Goal: Task Accomplishment & Management: Use online tool/utility

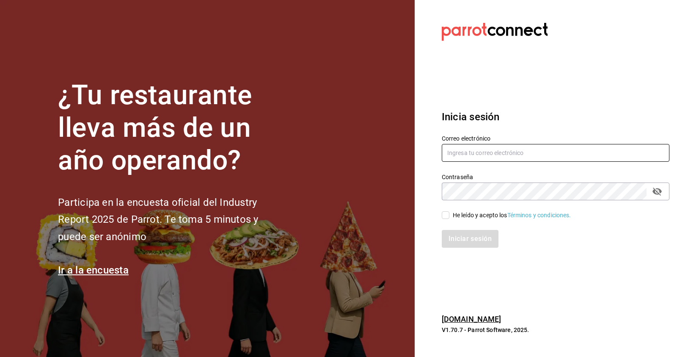
type input "[PERSON_NAME][EMAIL_ADDRESS][DOMAIN_NAME]"
click at [446, 215] on input "He leído y acepto los Términos y condiciones." at bounding box center [446, 215] width 8 height 8
checkbox input "true"
click at [477, 239] on button "Iniciar sesión" at bounding box center [471, 239] width 58 height 18
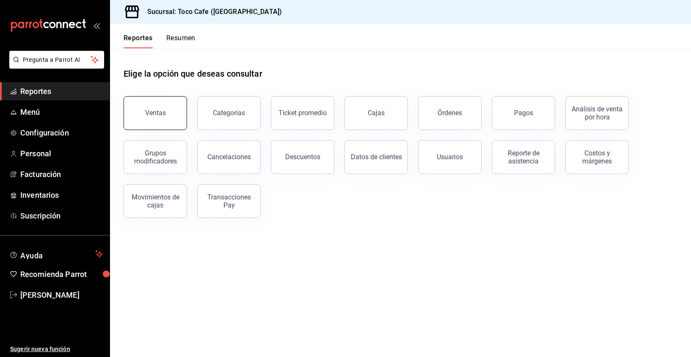
click at [157, 117] on button "Ventas" at bounding box center [155, 113] width 63 height 34
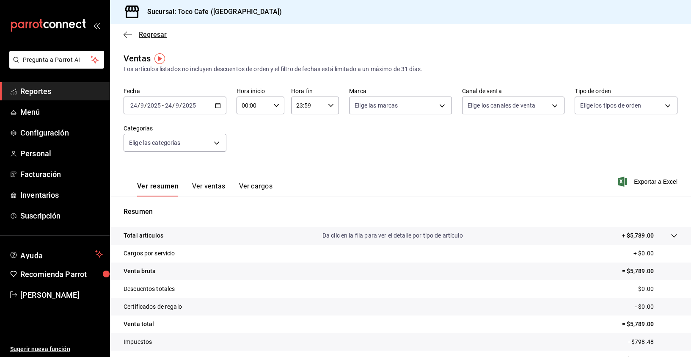
click at [127, 34] on icon "button" at bounding box center [128, 35] width 8 height 8
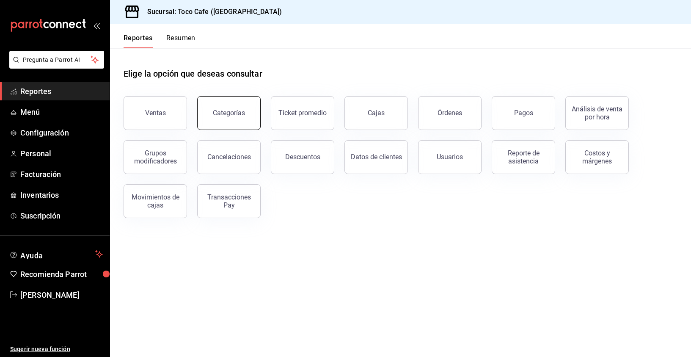
click at [239, 110] on div "Categorías" at bounding box center [229, 113] width 32 height 8
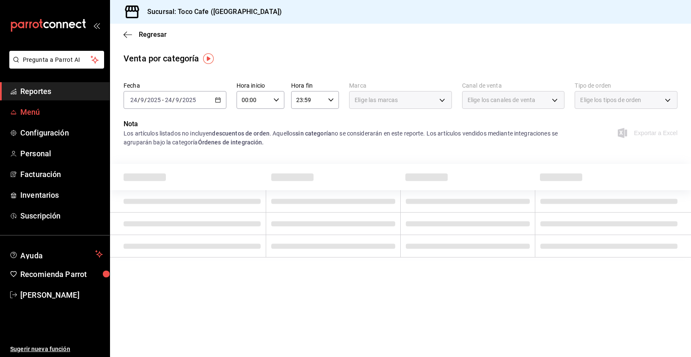
click at [32, 113] on span "Menú" at bounding box center [61, 111] width 83 height 11
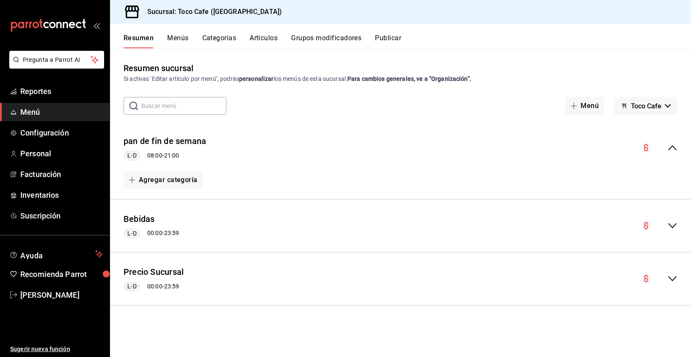
click at [179, 39] on button "Menús" at bounding box center [177, 41] width 21 height 14
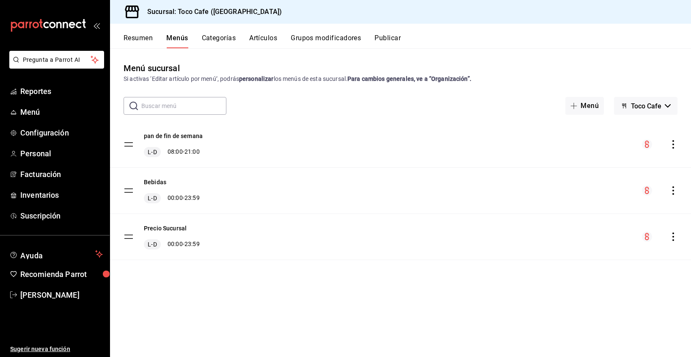
click at [217, 35] on button "Categorías" at bounding box center [219, 41] width 34 height 14
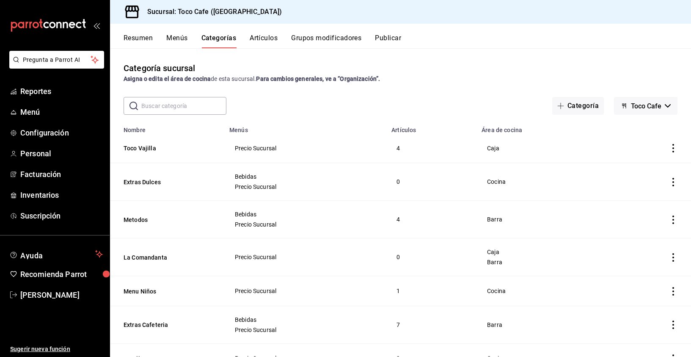
click at [270, 38] on button "Artículos" at bounding box center [264, 41] width 28 height 14
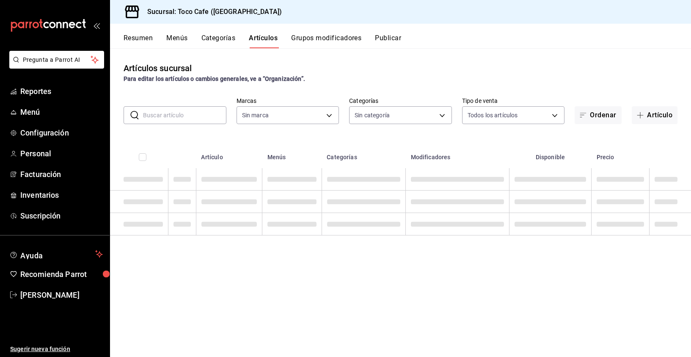
type input "fdea7fe2-7329-4e81-9849-ffa9d0970793"
type input "1900a4aa-1fd2-4908-b363-8072e556526e,1f15949a-e33d-4fa8-be03-64aead229ede,3f693…"
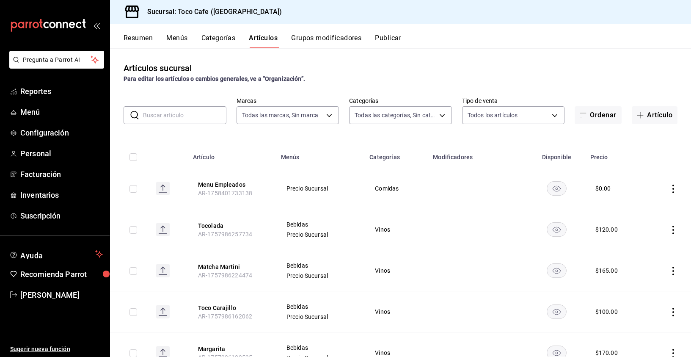
click at [215, 37] on button "Categorías" at bounding box center [218, 41] width 34 height 14
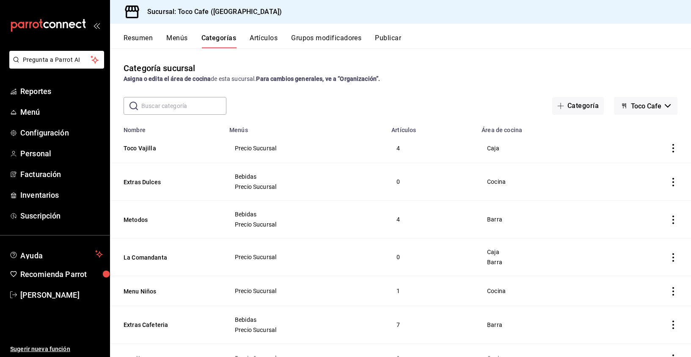
click at [264, 38] on button "Artículos" at bounding box center [264, 41] width 28 height 14
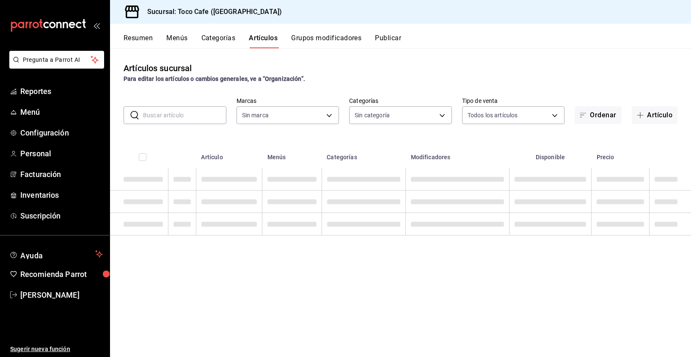
type input "fdea7fe2-7329-4e81-9849-ffa9d0970793"
type input "1900a4aa-1fd2-4908-b363-8072e556526e,1f15949a-e33d-4fa8-be03-64aead229ede,3f693…"
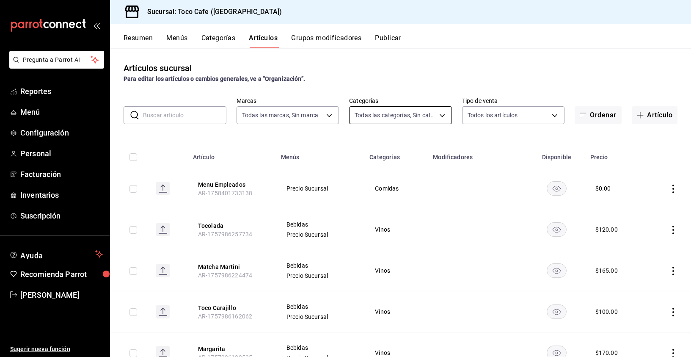
click at [435, 114] on body "Pregunta a Parrot AI Reportes Menú Configuración Personal Facturación Inventari…" at bounding box center [345, 178] width 691 height 357
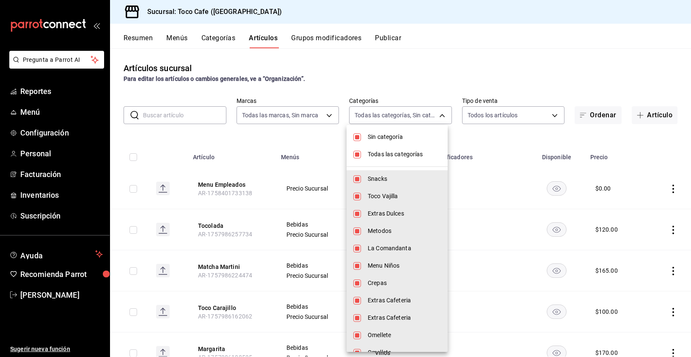
click at [440, 90] on div at bounding box center [345, 178] width 691 height 357
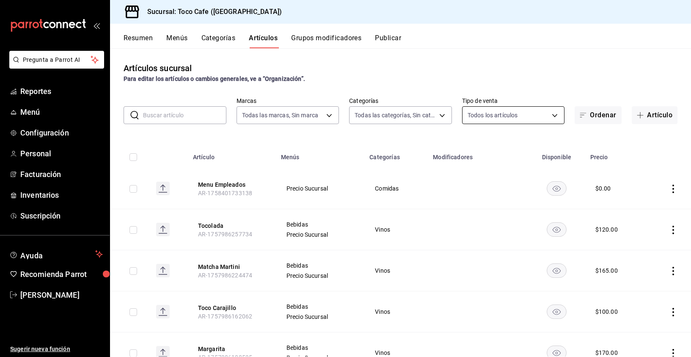
click at [549, 116] on body "Pregunta a Parrot AI Reportes Menú Configuración Personal Facturación Inventari…" at bounding box center [345, 178] width 691 height 357
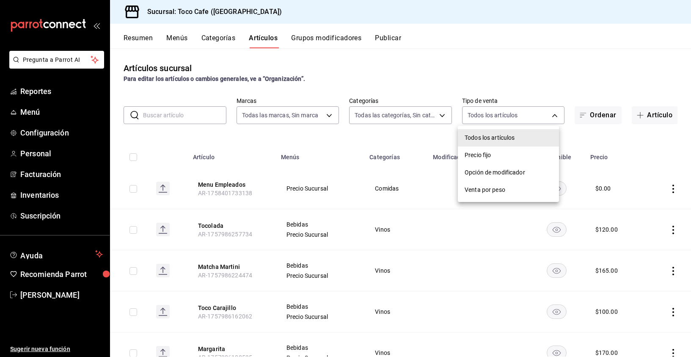
click at [509, 153] on span "Precio fijo" at bounding box center [509, 155] width 88 height 9
type input "WITH_INDEPENDENT_SALE"
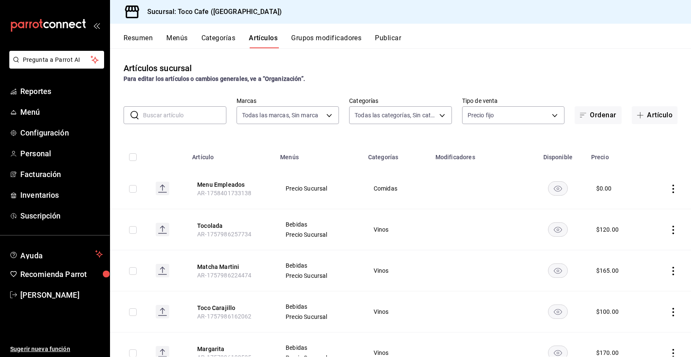
click at [188, 118] on input "text" at bounding box center [184, 115] width 83 height 17
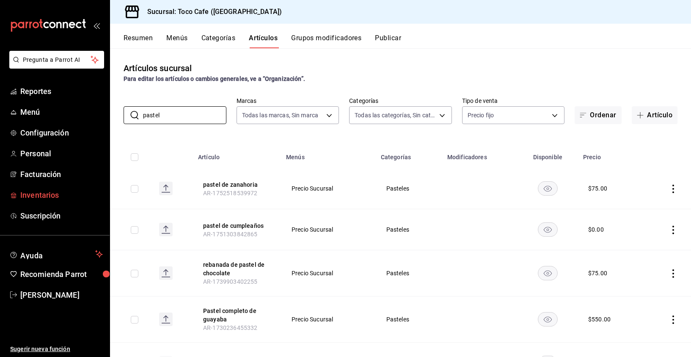
type input "pastel"
click at [44, 195] on span "Inventarios" at bounding box center [61, 194] width 83 height 11
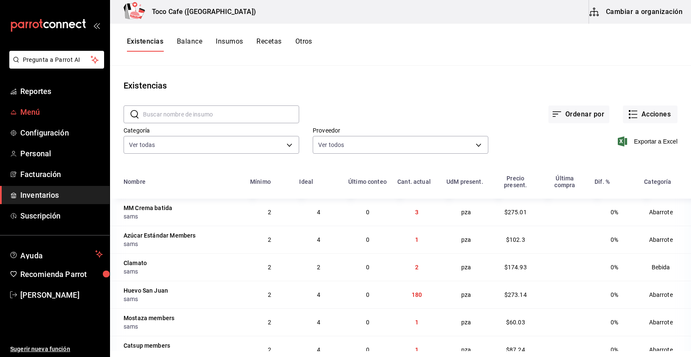
click at [39, 112] on span "Menú" at bounding box center [61, 111] width 83 height 11
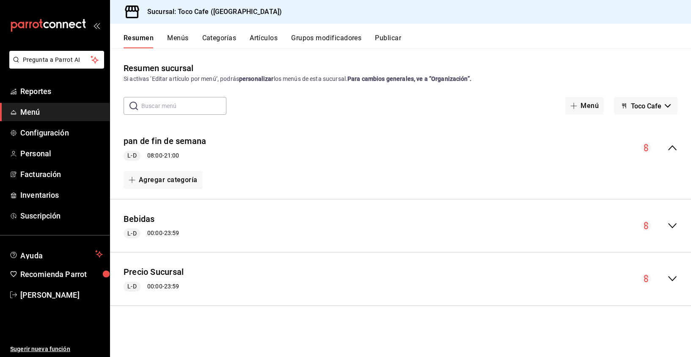
click at [264, 35] on button "Artículos" at bounding box center [264, 41] width 28 height 14
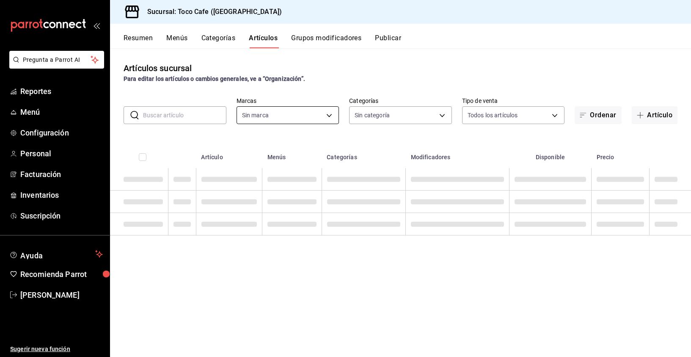
type input "1900a4aa-1fd2-4908-b363-8072e556526e,1f15949a-e33d-4fa8-be03-64aead229ede,3f693…"
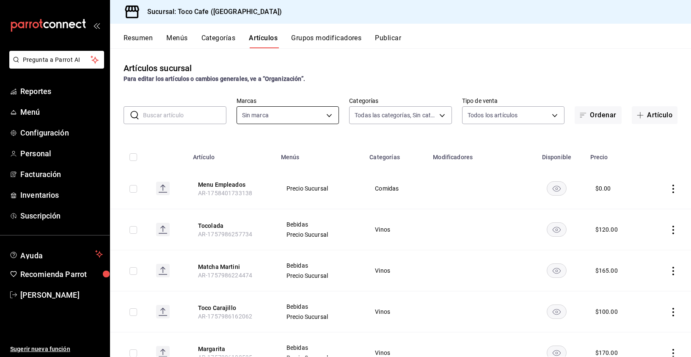
type input "fdea7fe2-7329-4e81-9849-ffa9d0970793"
click at [335, 36] on button "Grupos modificadores" at bounding box center [326, 41] width 70 height 14
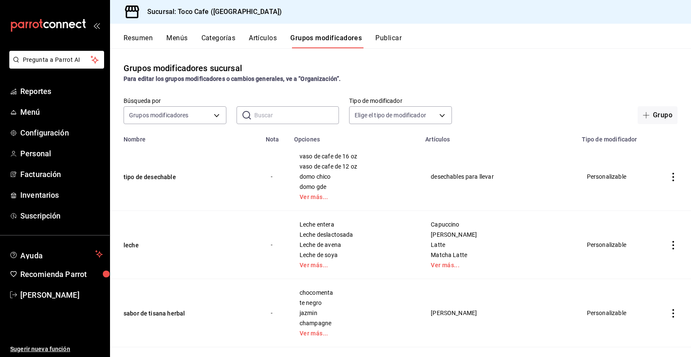
click at [394, 39] on button "Publicar" at bounding box center [388, 41] width 26 height 14
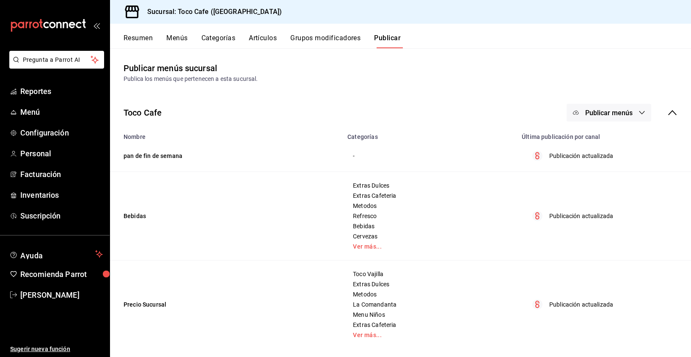
click at [177, 37] on button "Menús" at bounding box center [176, 41] width 21 height 14
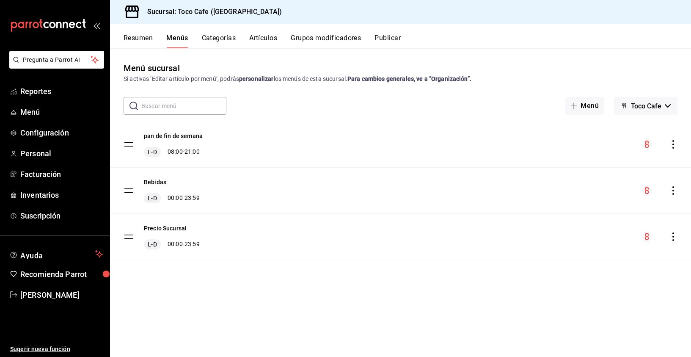
click at [262, 39] on button "Artículos" at bounding box center [263, 41] width 28 height 14
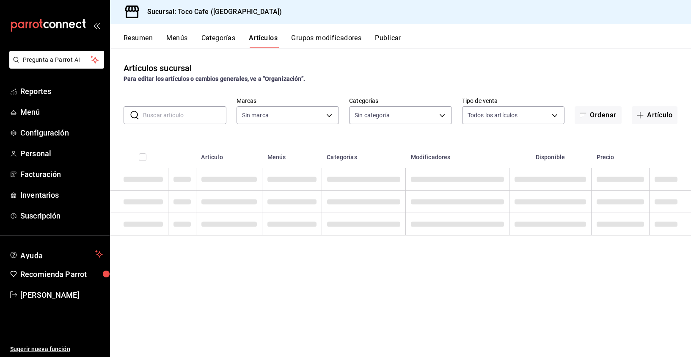
type input "fdea7fe2-7329-4e81-9849-ffa9d0970793"
type input "1900a4aa-1fd2-4908-b363-8072e556526e,1f15949a-e33d-4fa8-be03-64aead229ede,3f693…"
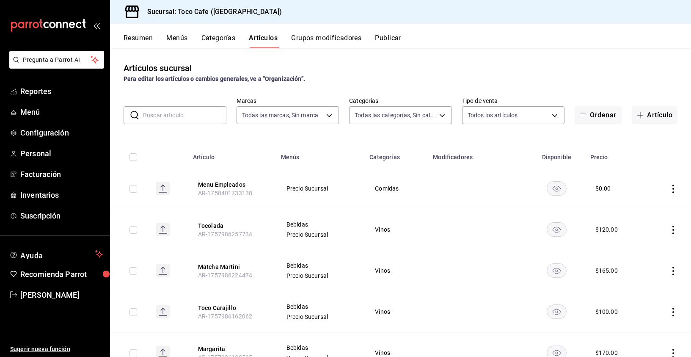
click at [195, 117] on input "text" at bounding box center [184, 115] width 83 height 17
type input "Taza"
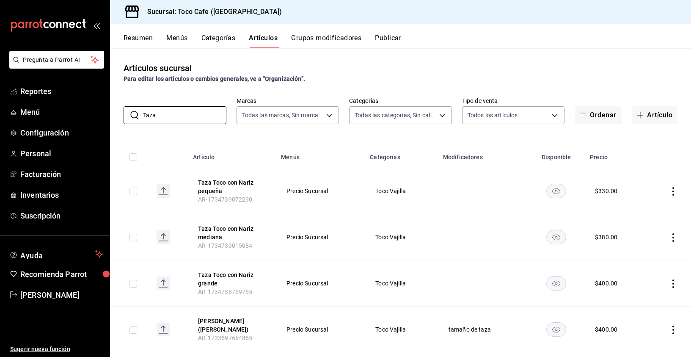
scroll to position [16, 0]
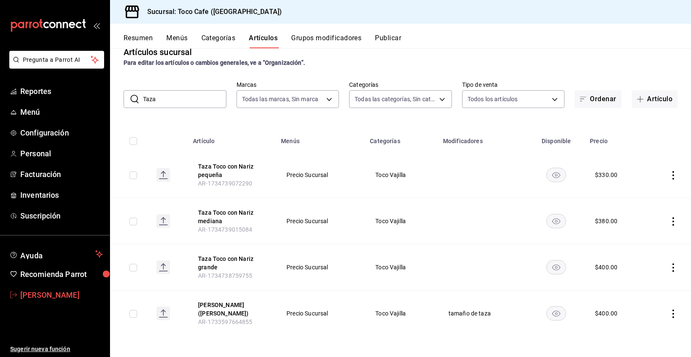
click at [70, 295] on span "[PERSON_NAME]" at bounding box center [61, 294] width 83 height 11
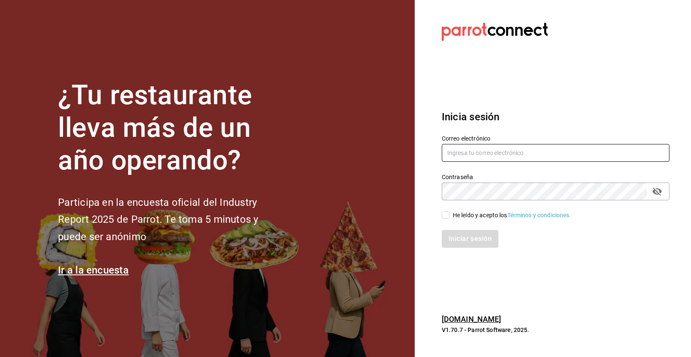
type input "[PERSON_NAME][EMAIL_ADDRESS][DOMAIN_NAME]"
